Goal: Information Seeking & Learning: Learn about a topic

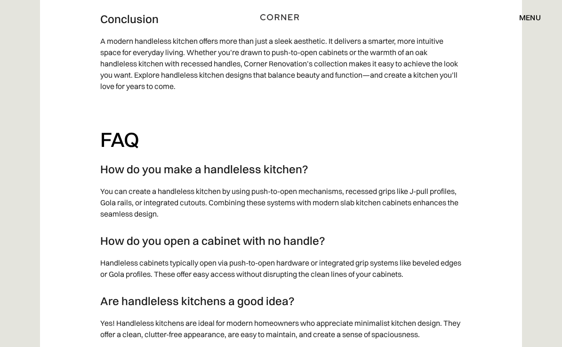
scroll to position [9320, 0]
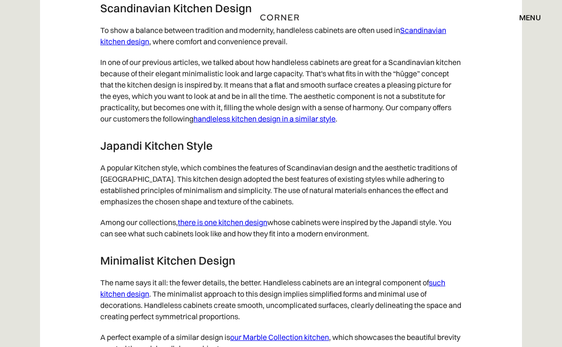
scroll to position [4795, 0]
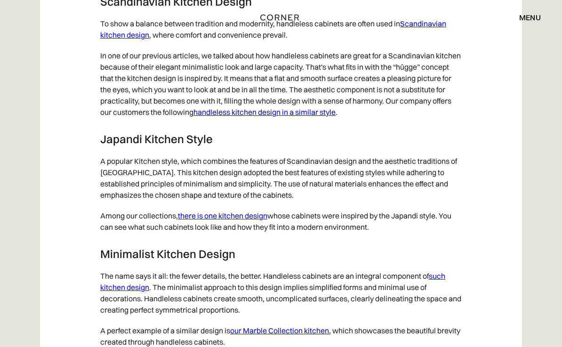
click at [225, 220] on link "there is one kitchen design" at bounding box center [222, 215] width 89 height 9
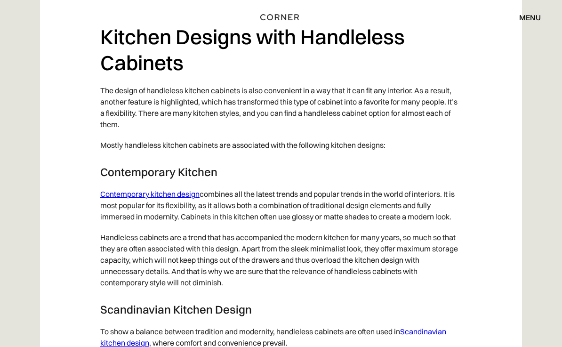
scroll to position [4487, 0]
click at [135, 199] on link "Contemporary kitchen design" at bounding box center [149, 193] width 99 height 9
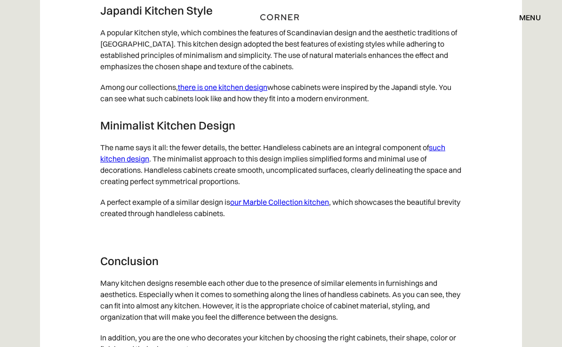
scroll to position [4923, 0]
click at [115, 163] on link "such kitchen design" at bounding box center [272, 153] width 345 height 21
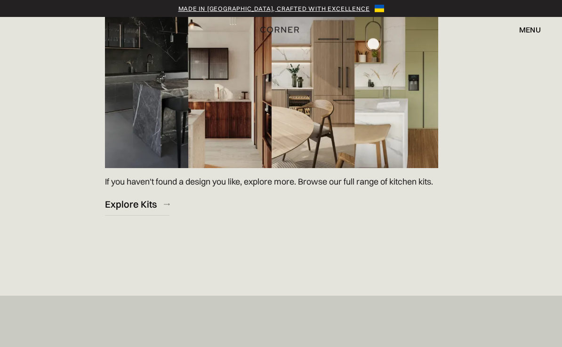
scroll to position [1351, 0]
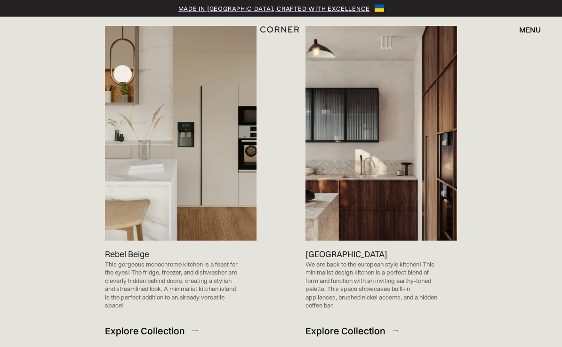
scroll to position [961, 0]
click at [412, 189] on img at bounding box center [381, 133] width 152 height 215
click at [315, 248] on p "[GEOGRAPHIC_DATA]" at bounding box center [346, 254] width 82 height 13
click at [364, 327] on div "Explore Collection" at bounding box center [345, 330] width 80 height 13
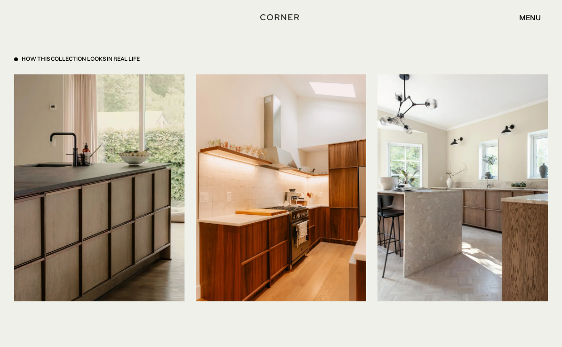
scroll to position [2156, 0]
